Goal: Information Seeking & Learning: Learn about a topic

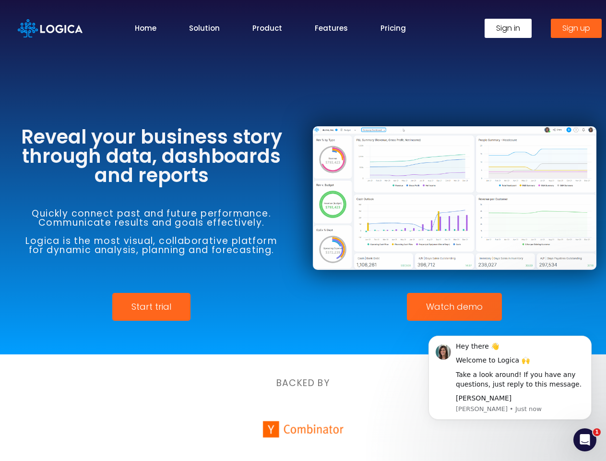
click at [303, 230] on div at bounding box center [454, 198] width 303 height 180
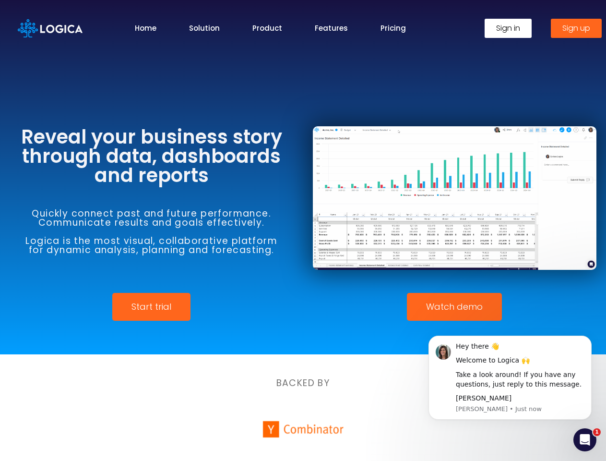
click at [455, 307] on span "Watch demo" at bounding box center [454, 307] width 57 height 9
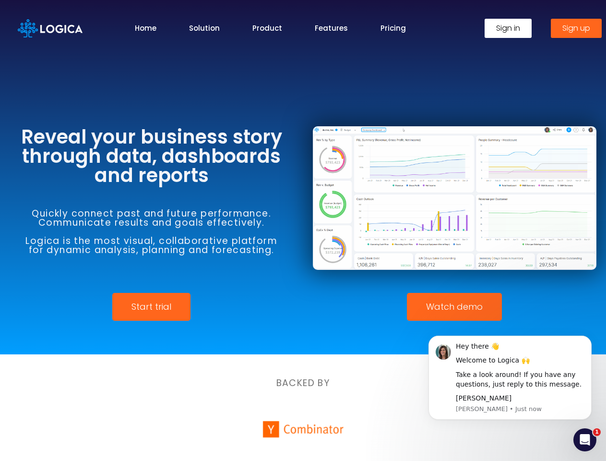
click at [510, 377] on div "Take a look around! If you have any questions, just reply to this message." at bounding box center [520, 379] width 129 height 19
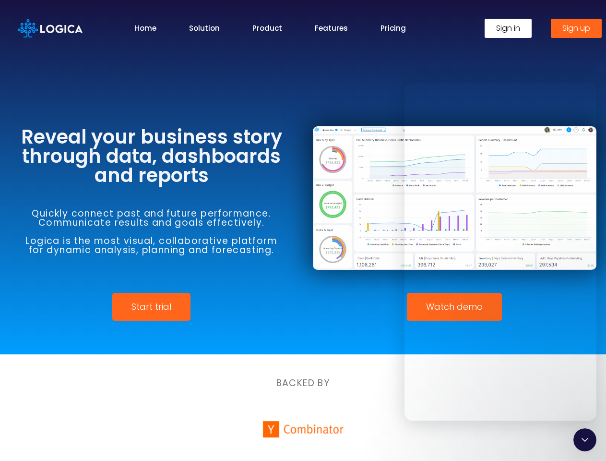
click at [594, 338] on div at bounding box center [303, 338] width 606 height 24
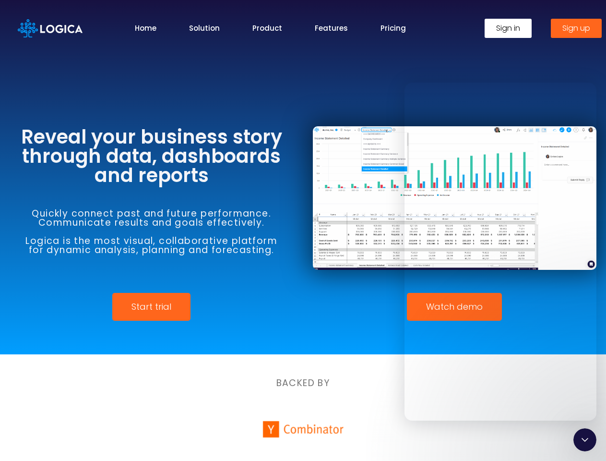
click at [585, 440] on icon "Close Intercom Messenger" at bounding box center [586, 440] width 12 height 12
